Goal: Task Accomplishment & Management: Use online tool/utility

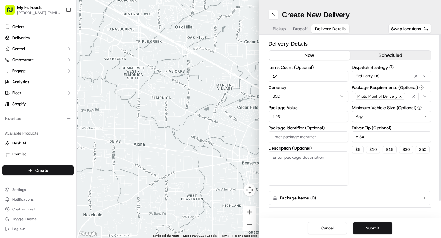
click at [298, 27] on span "Dropoff" at bounding box center [300, 29] width 15 height 6
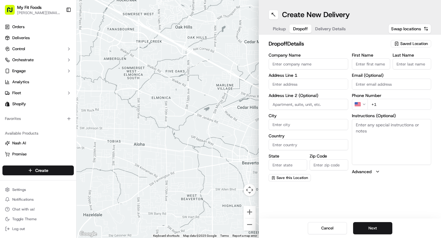
click at [314, 30] on button "Delivery Details" at bounding box center [330, 28] width 38 height 9
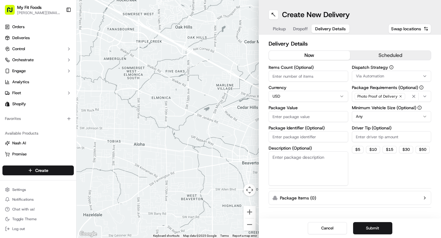
click at [296, 28] on span "Dropoff" at bounding box center [300, 29] width 15 height 6
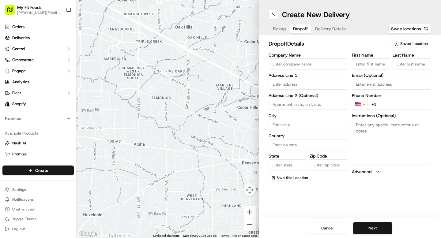
click at [278, 29] on span "Pickup" at bounding box center [279, 29] width 13 height 6
click at [20, 39] on span "Deliveries" at bounding box center [20, 38] width 17 height 6
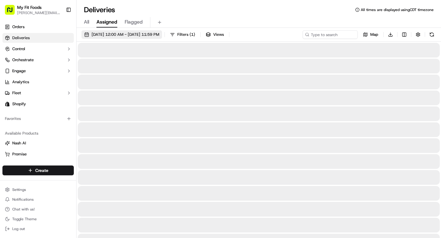
click at [131, 34] on span "[DATE] 12:00 AM - [DATE] 11:59 PM" at bounding box center [126, 35] width 68 height 6
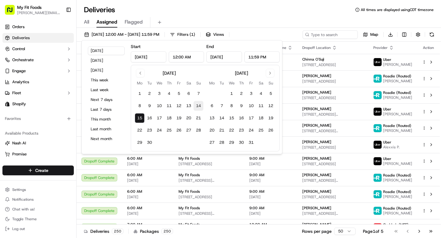
click at [199, 107] on button "14" at bounding box center [198, 106] width 10 height 10
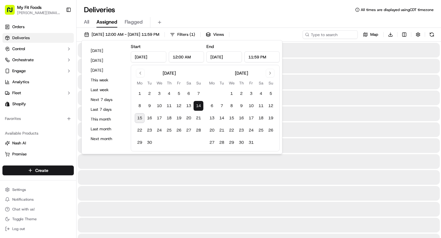
type input "[DATE]"
click at [335, 37] on input at bounding box center [320, 34] width 73 height 9
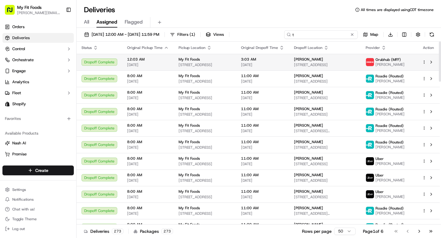
type input "t"
click at [423, 62] on html "My Fit Foods [EMAIL_ADDRESS][DOMAIN_NAME] Toggle Sidebar Orders Deliveries Cont…" at bounding box center [220, 119] width 441 height 238
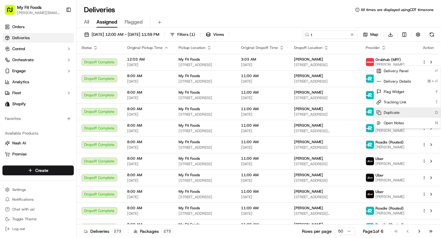
click at [398, 114] on span "Duplicate" at bounding box center [391, 112] width 16 height 5
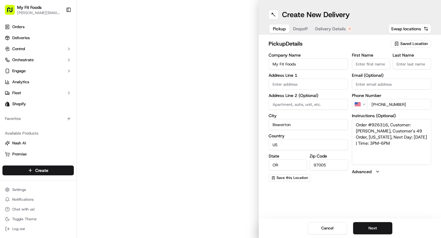
type input "[STREET_ADDRESS]"
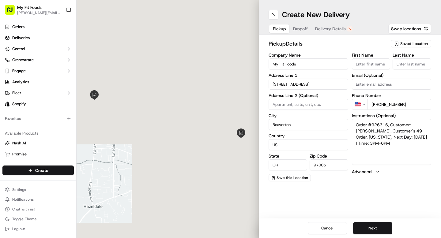
click at [331, 32] on button "Delivery Details" at bounding box center [333, 28] width 45 height 9
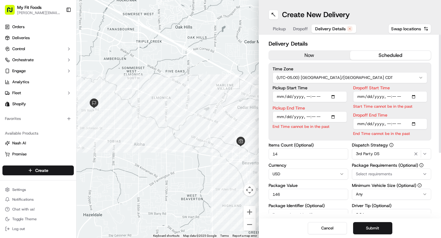
click at [294, 54] on button "now" at bounding box center [309, 55] width 81 height 9
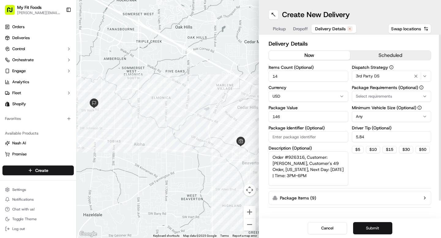
click at [362, 230] on button "Submit" at bounding box center [372, 228] width 39 height 12
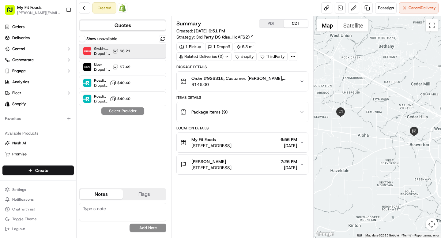
click at [161, 54] on div "Grubhub (MFF) Dropoff ETA 37 minutes $6.21" at bounding box center [122, 51] width 87 height 15
click at [126, 112] on button "Assign Provider" at bounding box center [122, 110] width 43 height 7
